Goal: Book appointment/travel/reservation

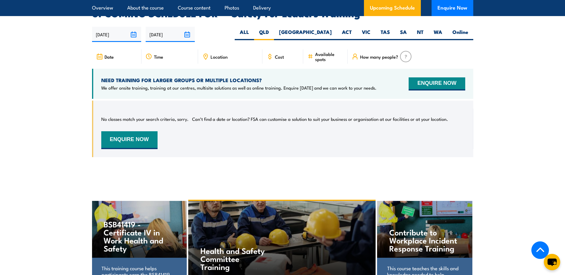
scroll to position [1057, 0]
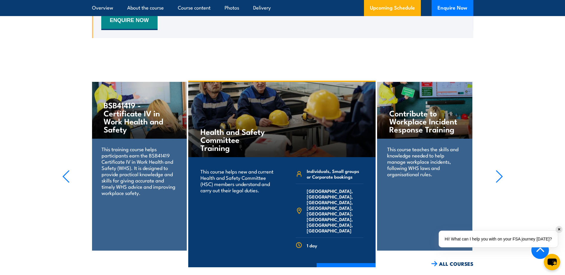
click at [499, 171] on icon "button" at bounding box center [499, 177] width 6 height 12
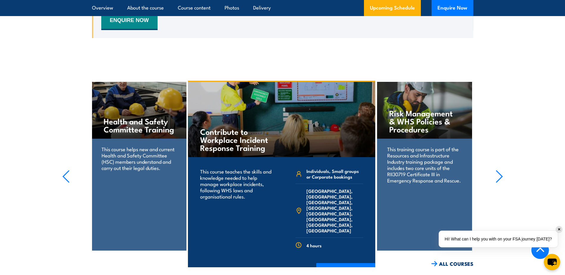
click at [499, 171] on icon "button" at bounding box center [499, 177] width 6 height 12
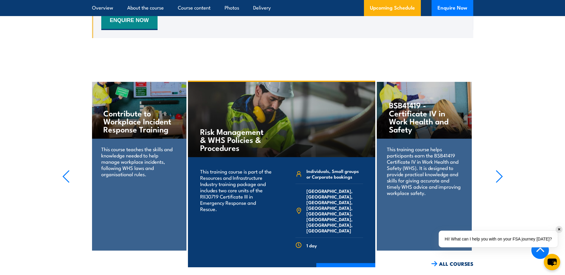
click at [499, 171] on icon "button" at bounding box center [499, 177] width 6 height 12
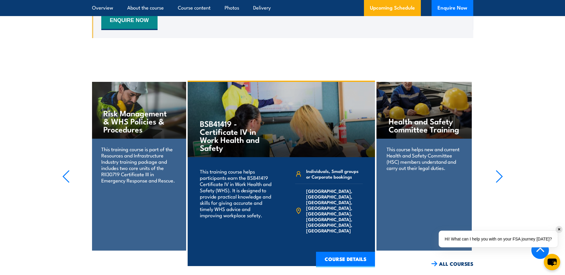
click at [499, 171] on icon "button" at bounding box center [499, 177] width 6 height 12
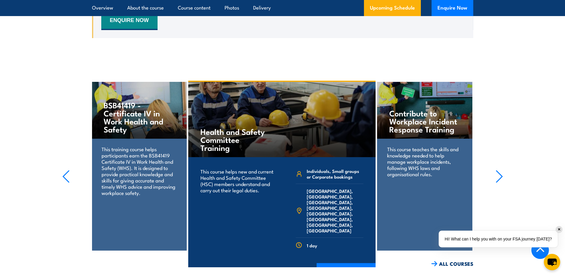
click at [499, 171] on icon "button" at bounding box center [499, 177] width 6 height 12
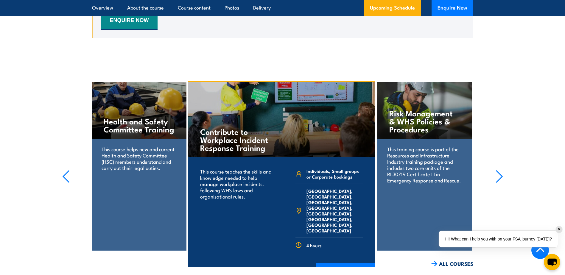
click at [499, 171] on icon "button" at bounding box center [499, 177] width 6 height 12
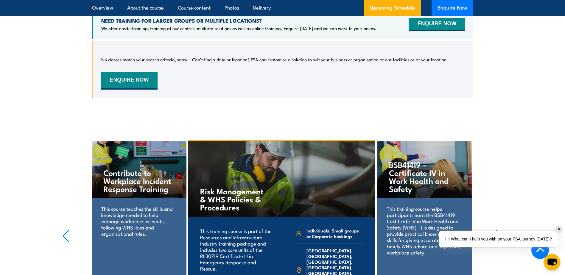
scroll to position [1027, 0]
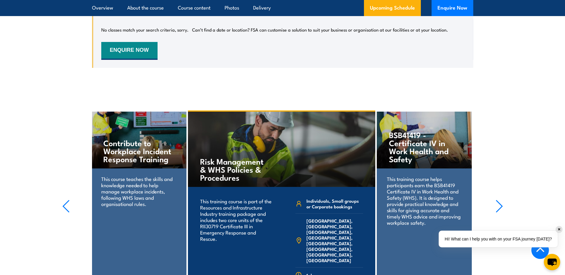
click at [496, 190] on section "Contribute to Workplace Incident Response Training This course teaches the skil…" at bounding box center [282, 203] width 565 height 187
click at [502, 200] on icon "button" at bounding box center [499, 206] width 7 height 13
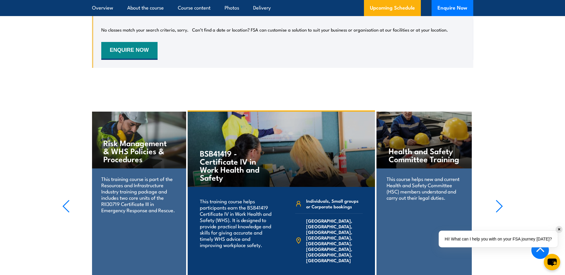
click at [502, 200] on icon "button" at bounding box center [499, 206] width 7 height 13
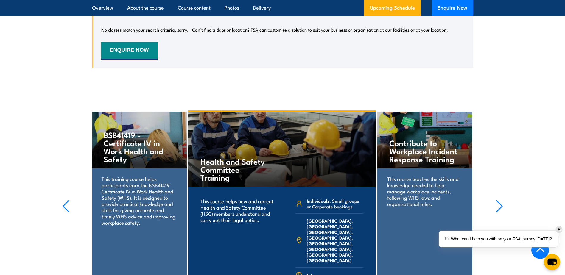
click at [502, 200] on icon "button" at bounding box center [499, 206] width 7 height 13
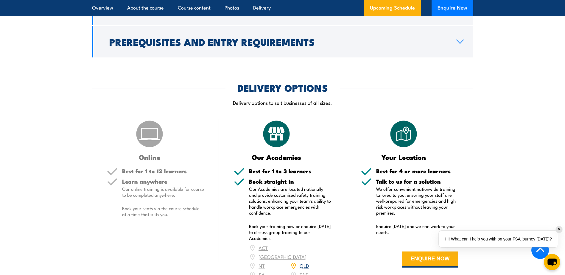
scroll to position [715, 0]
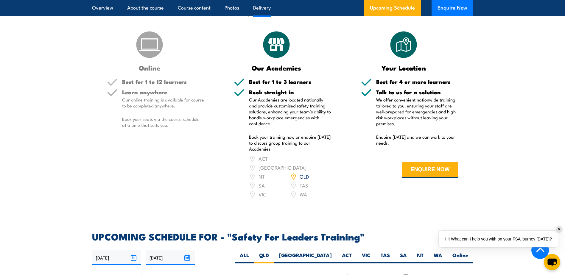
click at [300, 173] on link "QLD" at bounding box center [304, 176] width 9 height 7
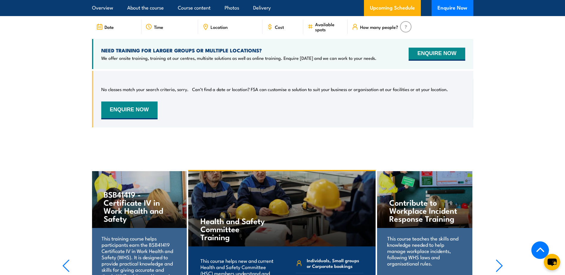
scroll to position [908, 0]
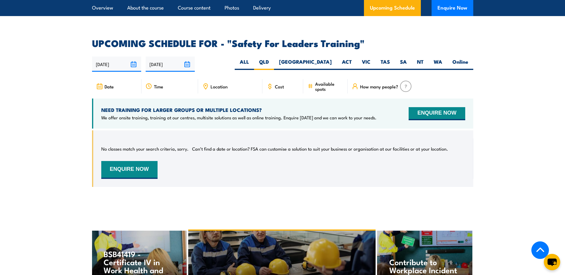
click at [186, 60] on input "29/03/2026" at bounding box center [170, 64] width 49 height 15
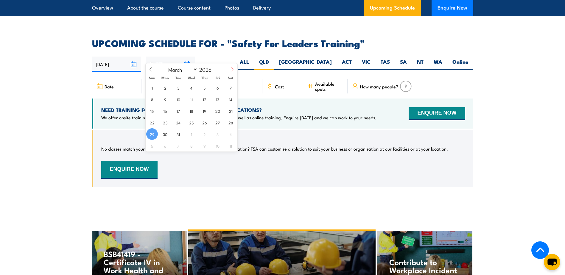
click at [232, 68] on icon at bounding box center [232, 69] width 4 height 4
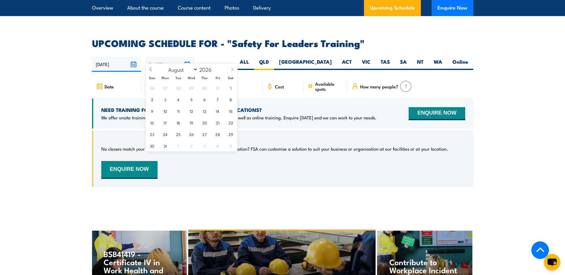
click at [232, 68] on icon at bounding box center [232, 69] width 4 height 4
select select "10"
click at [164, 133] on span "30" at bounding box center [165, 134] width 12 height 12
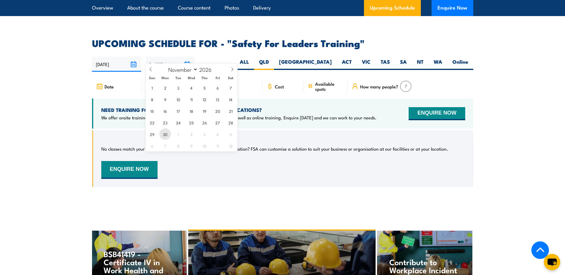
type input "[DATE]"
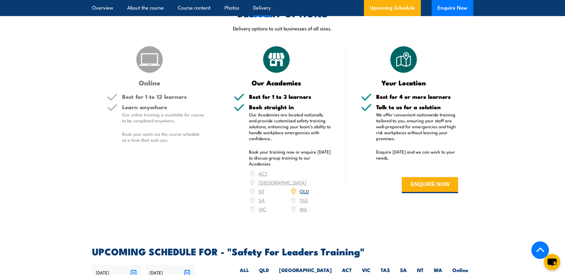
scroll to position [521, 0]
